Goal: Information Seeking & Learning: Check status

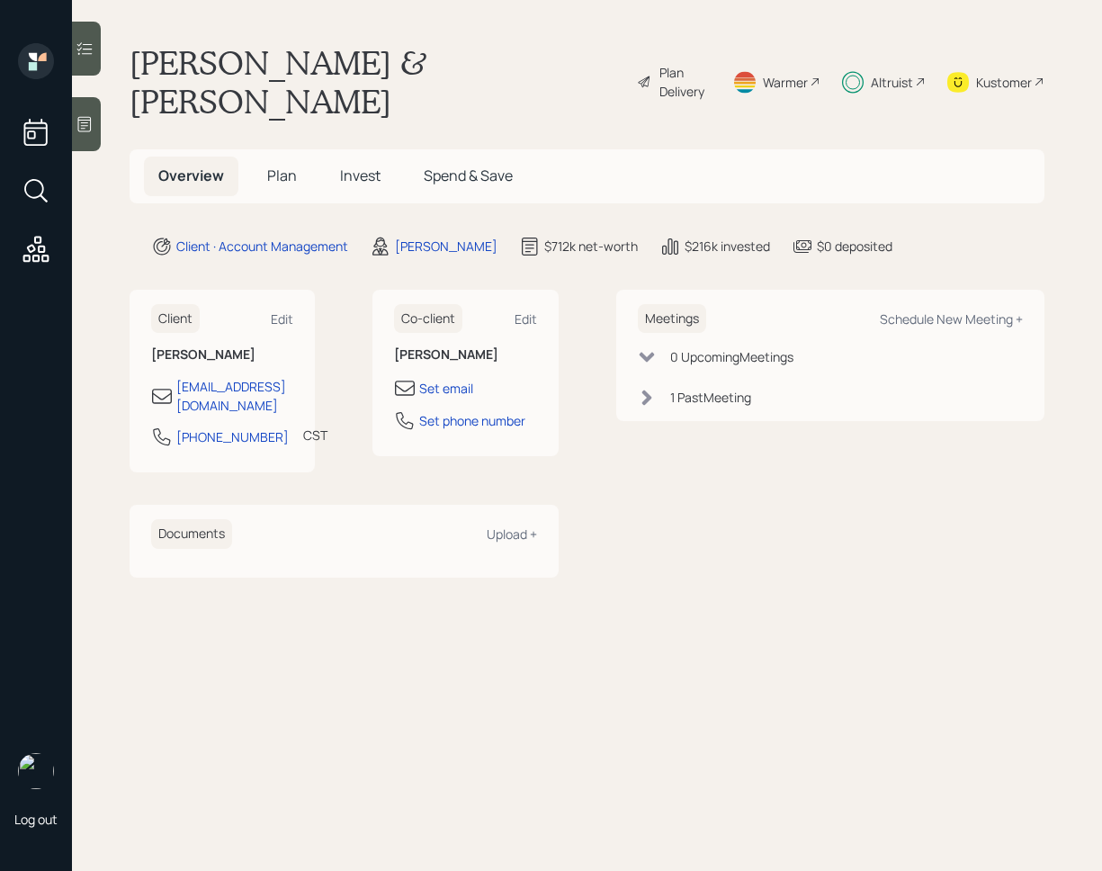
click at [363, 166] on span "Invest" at bounding box center [360, 176] width 40 height 20
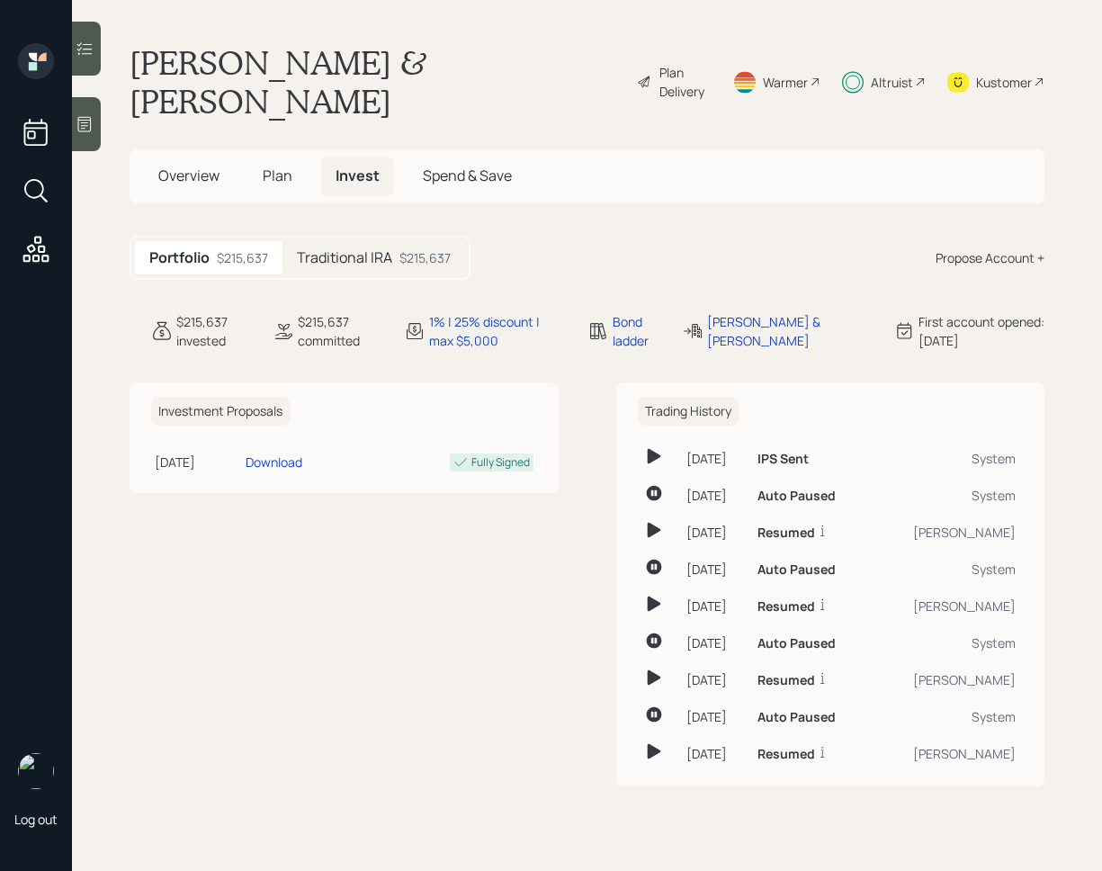
click at [411, 248] on div "$215,637" at bounding box center [425, 257] width 51 height 19
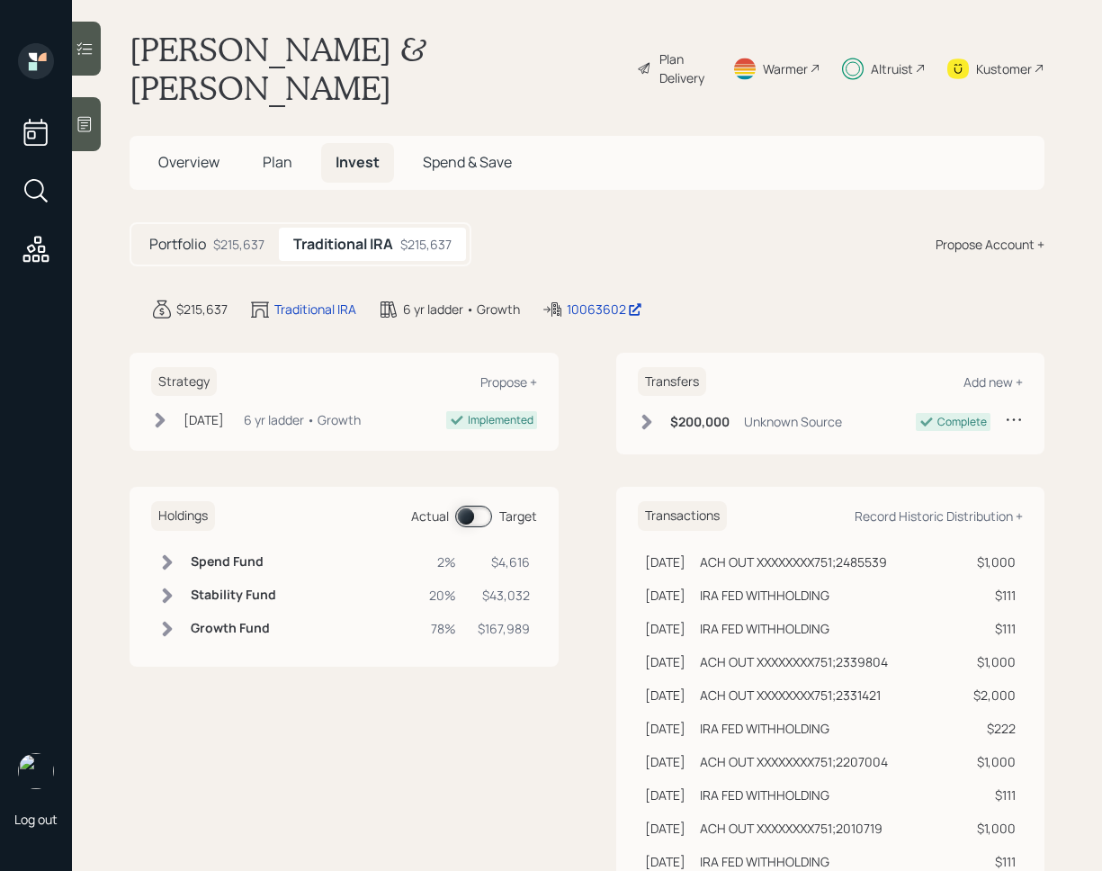
scroll to position [12, 0]
click at [86, 52] on icon at bounding box center [85, 49] width 18 height 18
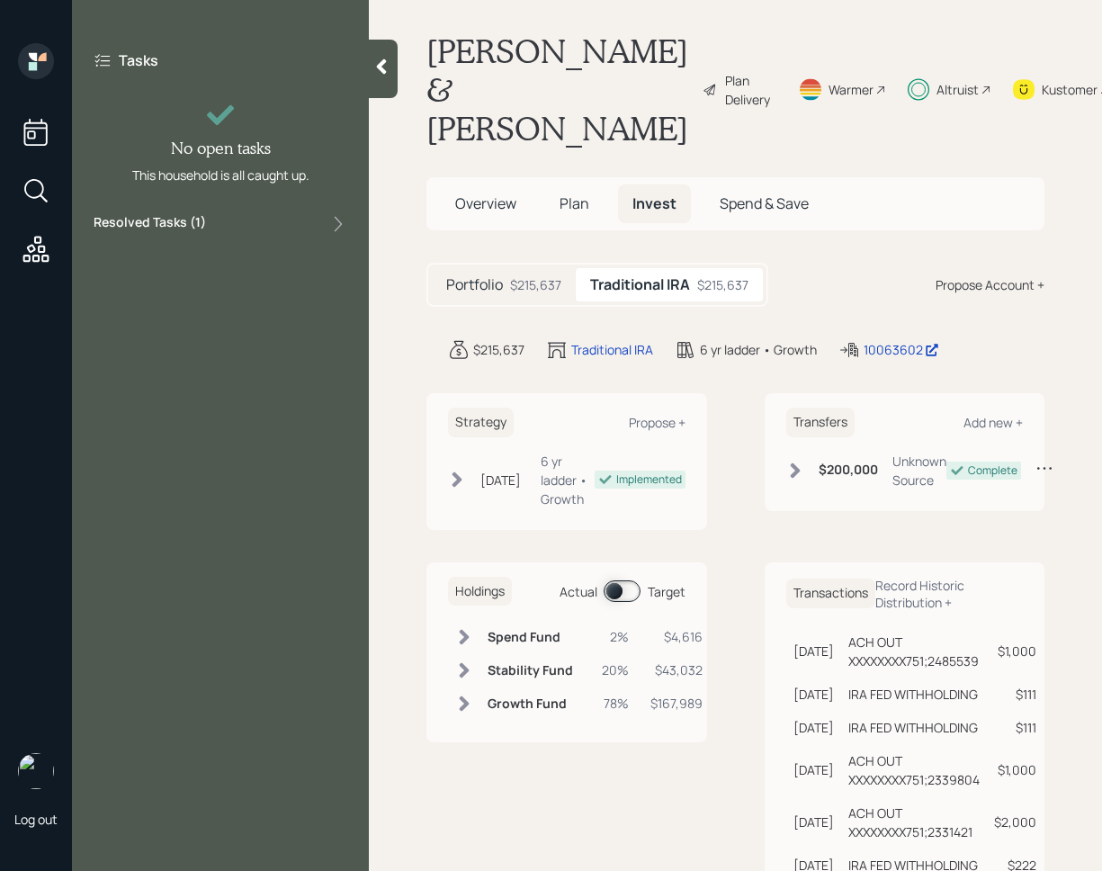
click at [255, 230] on div "Resolved Tasks ( 1 )" at bounding box center [221, 224] width 254 height 22
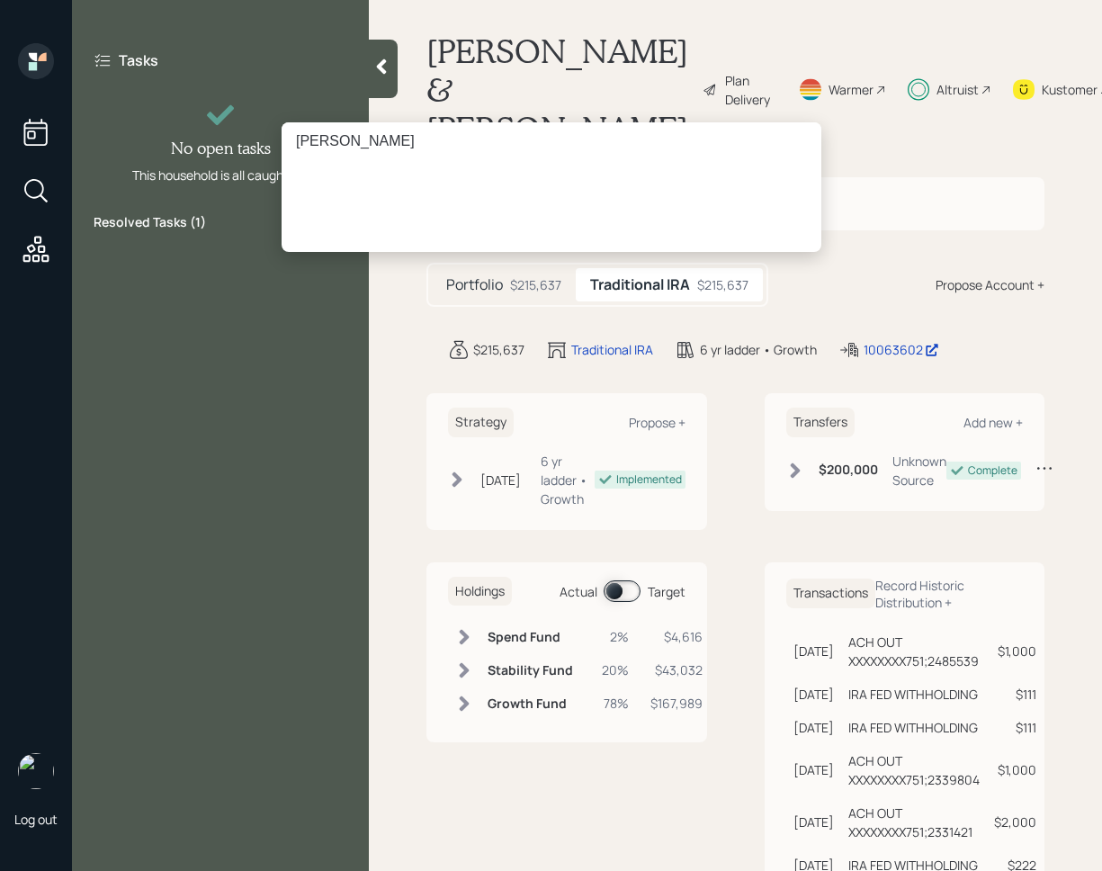
scroll to position [0, 0]
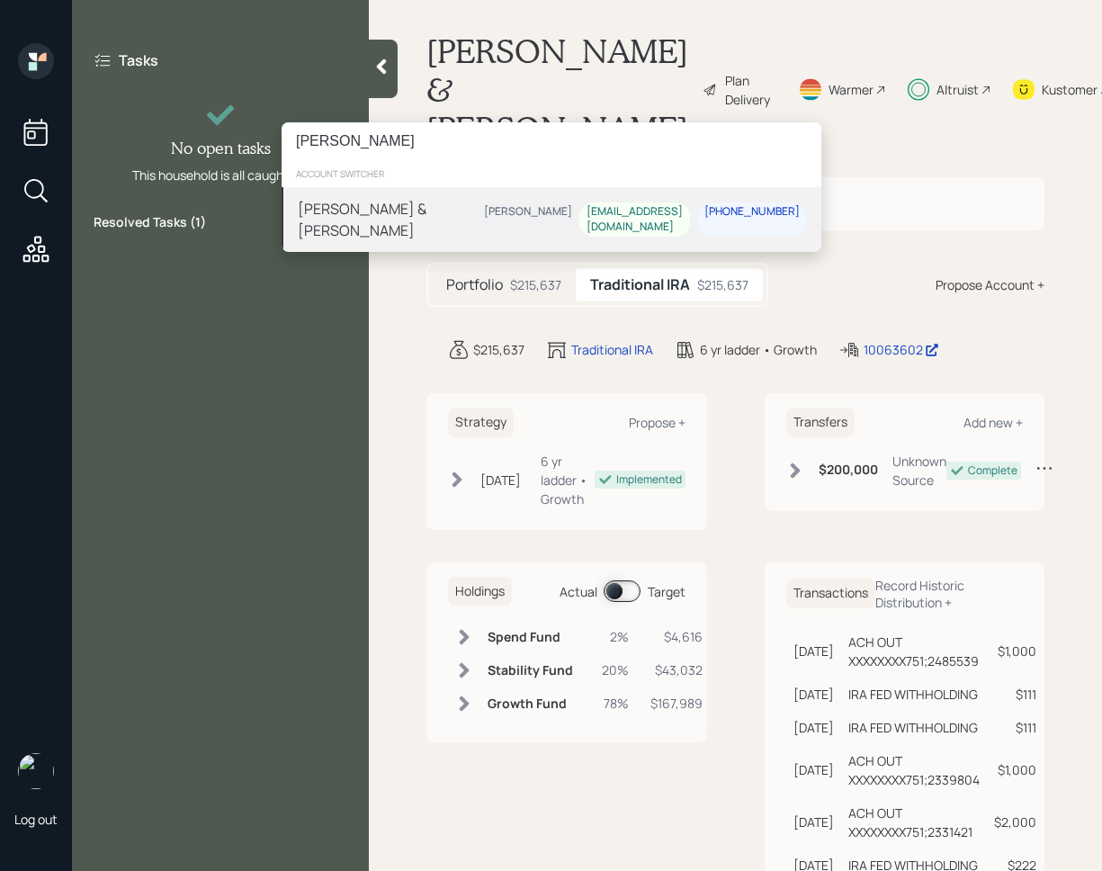
type input "[PERSON_NAME]"
click at [439, 222] on div "[PERSON_NAME] & [PERSON_NAME]" at bounding box center [387, 219] width 179 height 43
